Goal: Check status

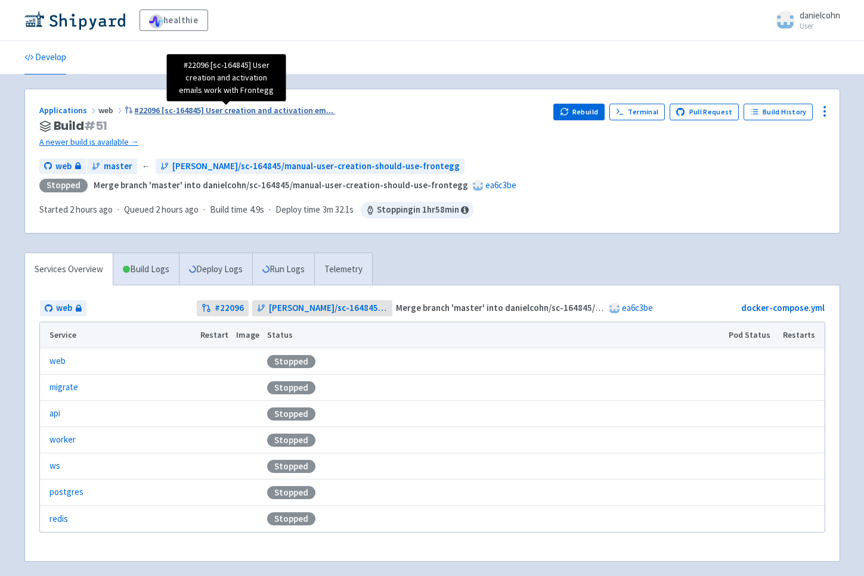
click at [240, 110] on span "#22096 [sc-164845] User creation and activation em ..." at bounding box center [233, 110] width 199 height 11
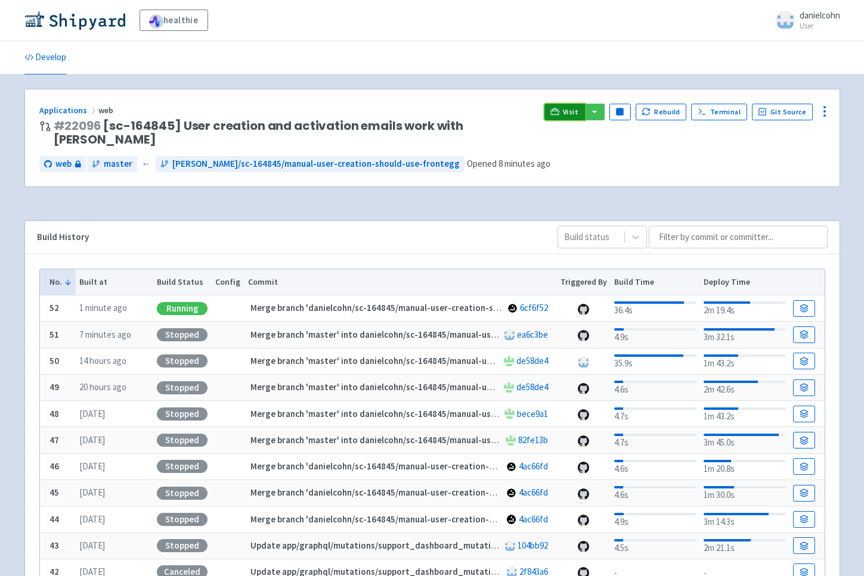
click at [564, 111] on link "Visit" at bounding box center [564, 112] width 41 height 17
